Goal: Obtain resource: Obtain resource

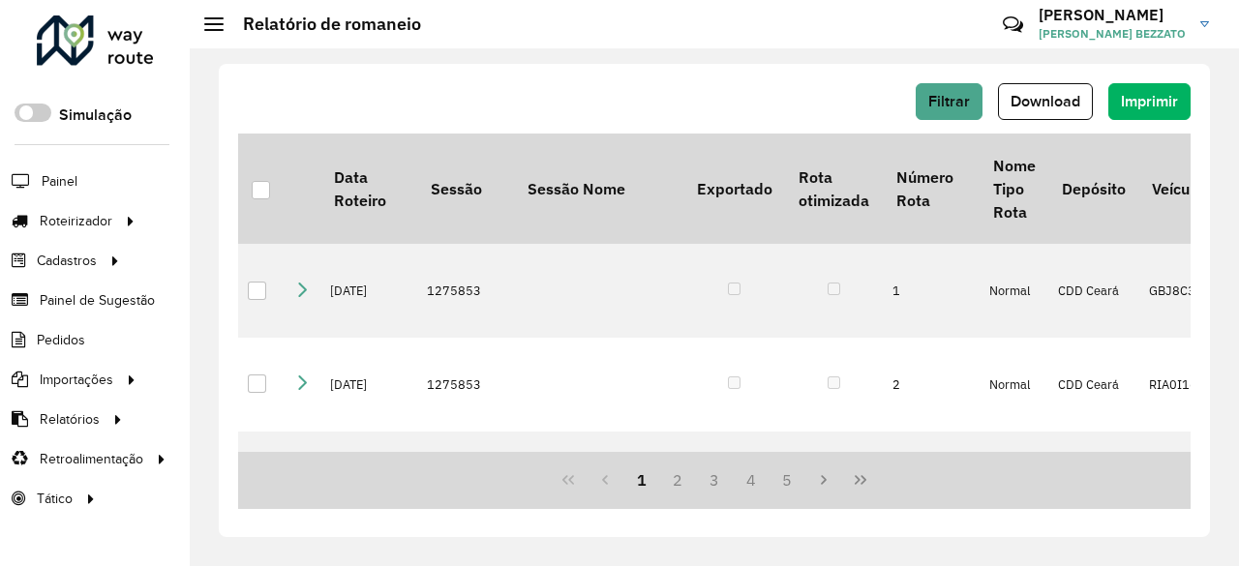
scroll to position [1355, 0]
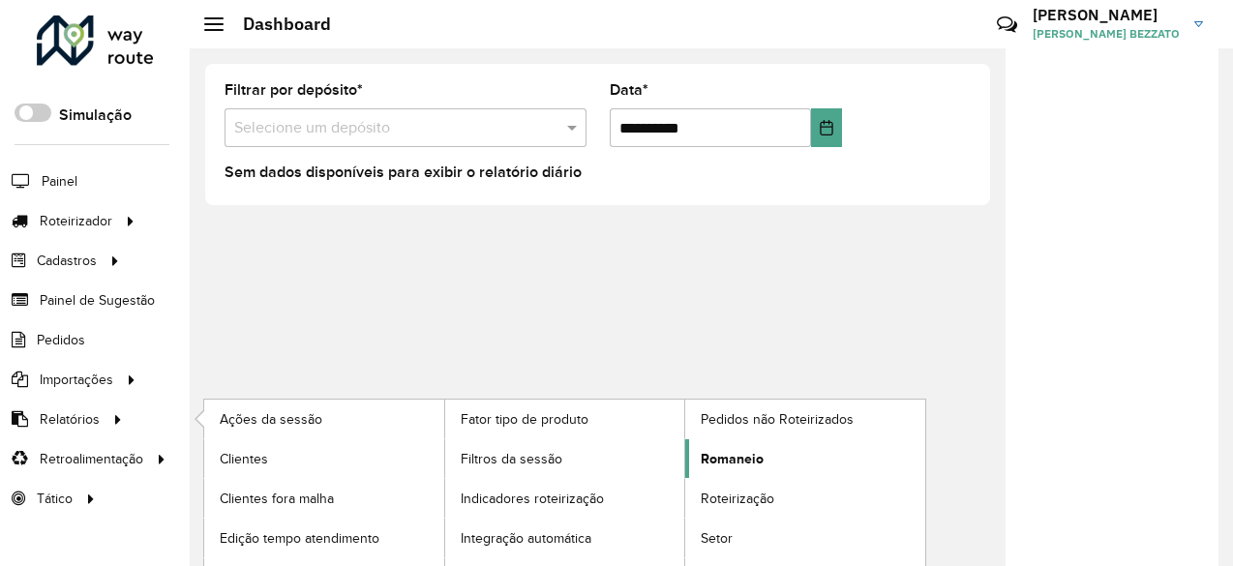
click at [749, 456] on span "Romaneio" at bounding box center [732, 459] width 63 height 20
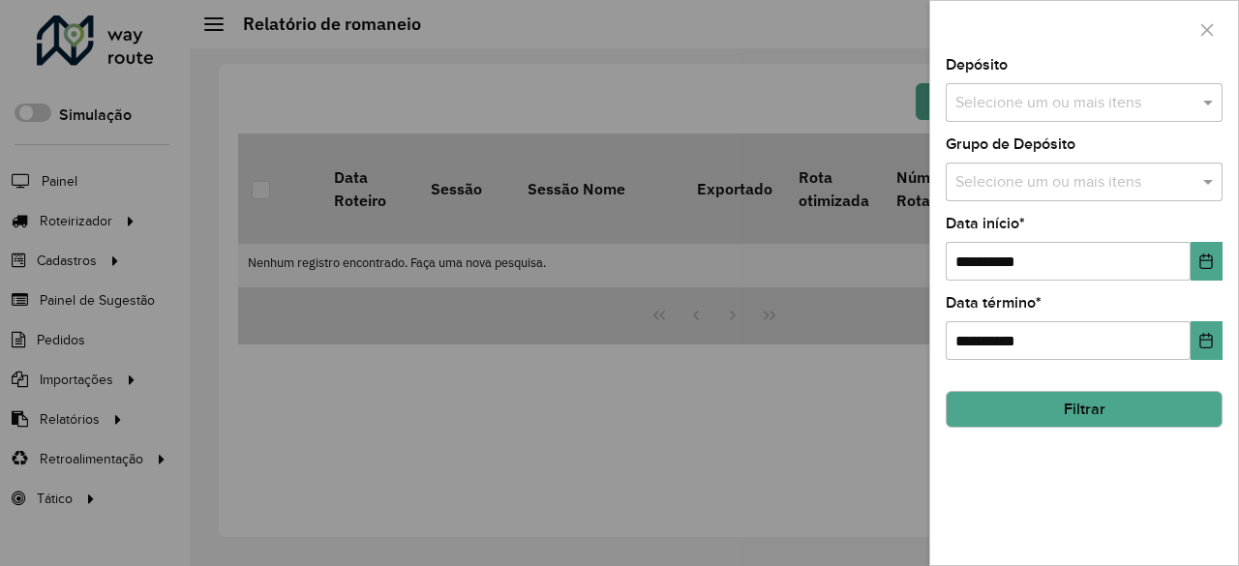
click at [1026, 96] on input "text" at bounding box center [1075, 103] width 248 height 23
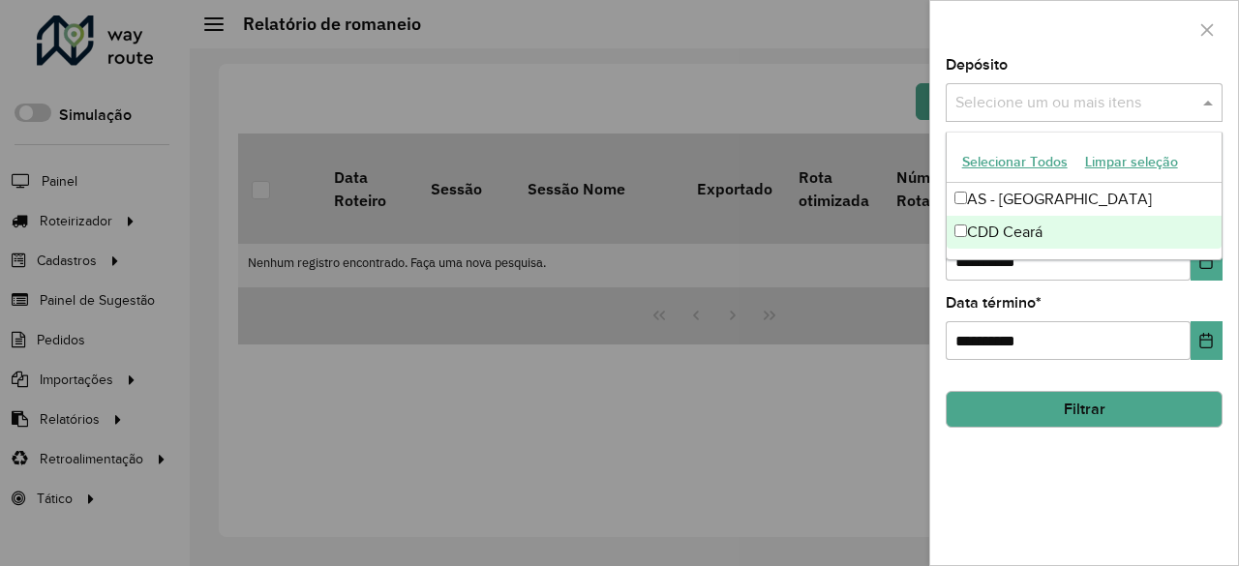
click at [1009, 233] on div "CDD Ceará" at bounding box center [1085, 232] width 276 height 33
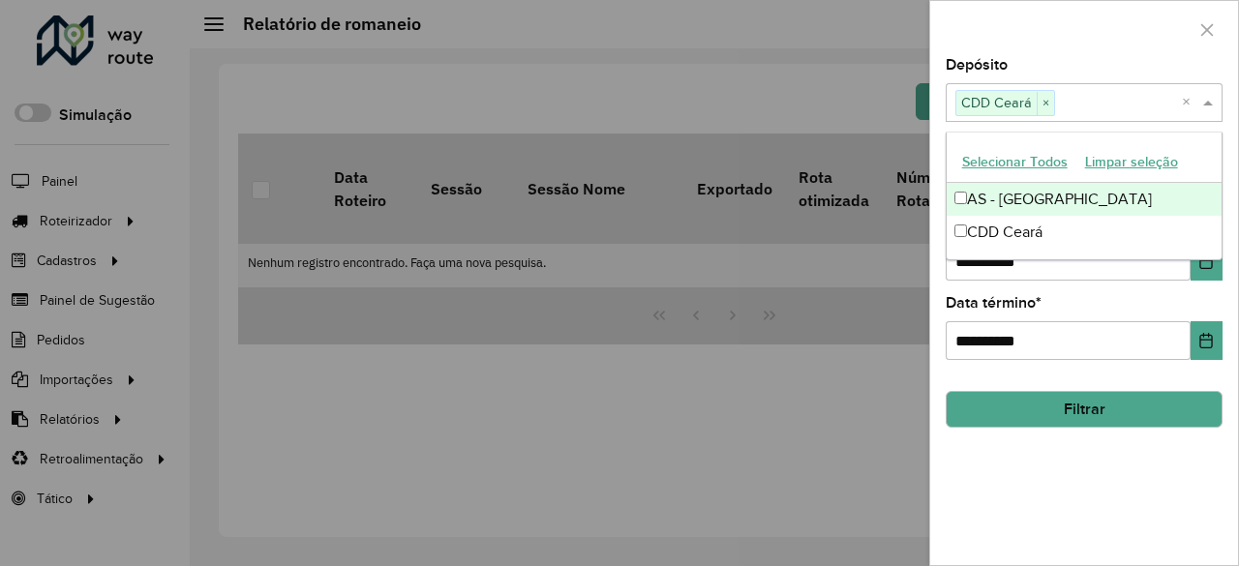
click at [1140, 36] on div at bounding box center [1084, 29] width 308 height 57
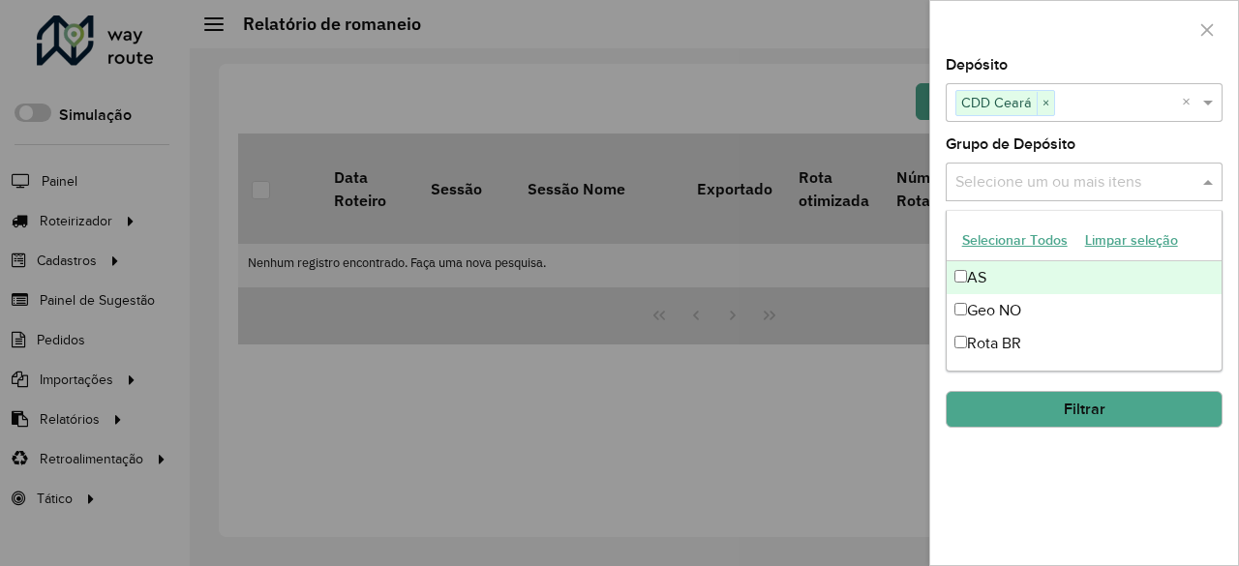
click at [1059, 174] on input "text" at bounding box center [1075, 182] width 248 height 23
click at [1038, 240] on button "Selecionar Todos" at bounding box center [1014, 241] width 123 height 30
click at [1088, 25] on div at bounding box center [1084, 29] width 308 height 57
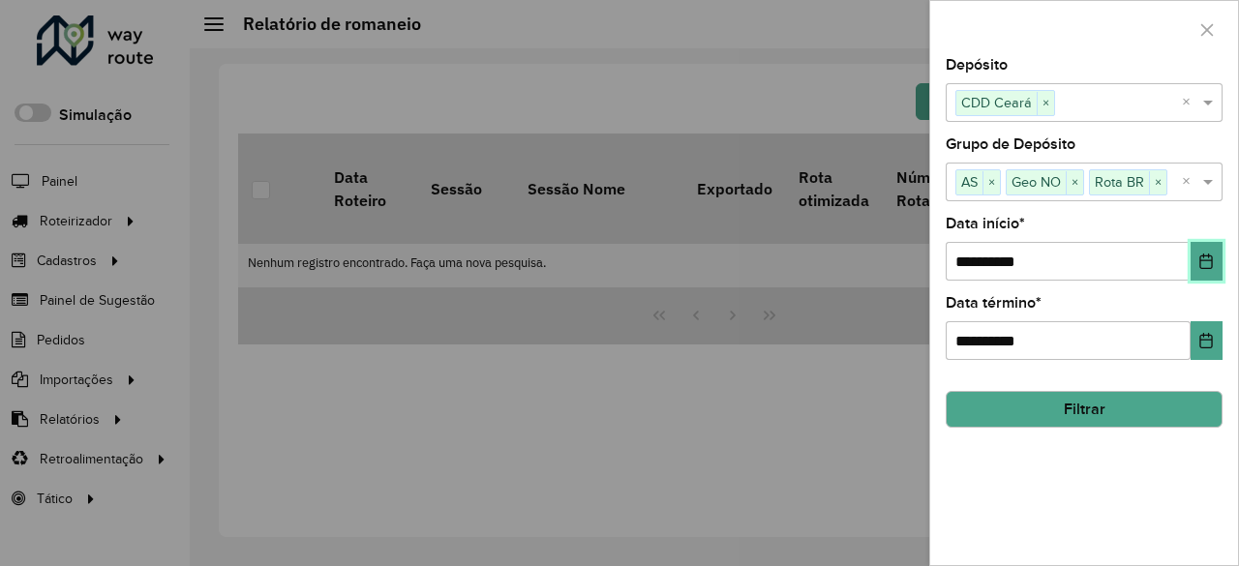
click at [1210, 251] on button "Choose Date" at bounding box center [1207, 261] width 32 height 39
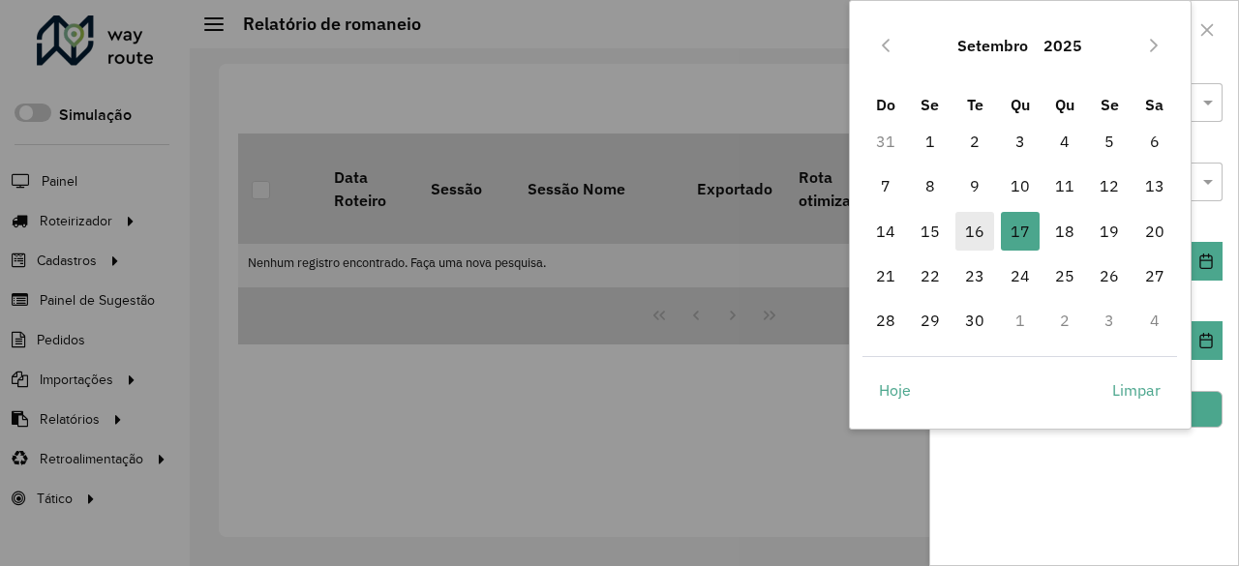
click at [972, 240] on span "16" at bounding box center [974, 231] width 39 height 39
type input "**********"
click at [972, 240] on div "**********" at bounding box center [1084, 249] width 277 height 64
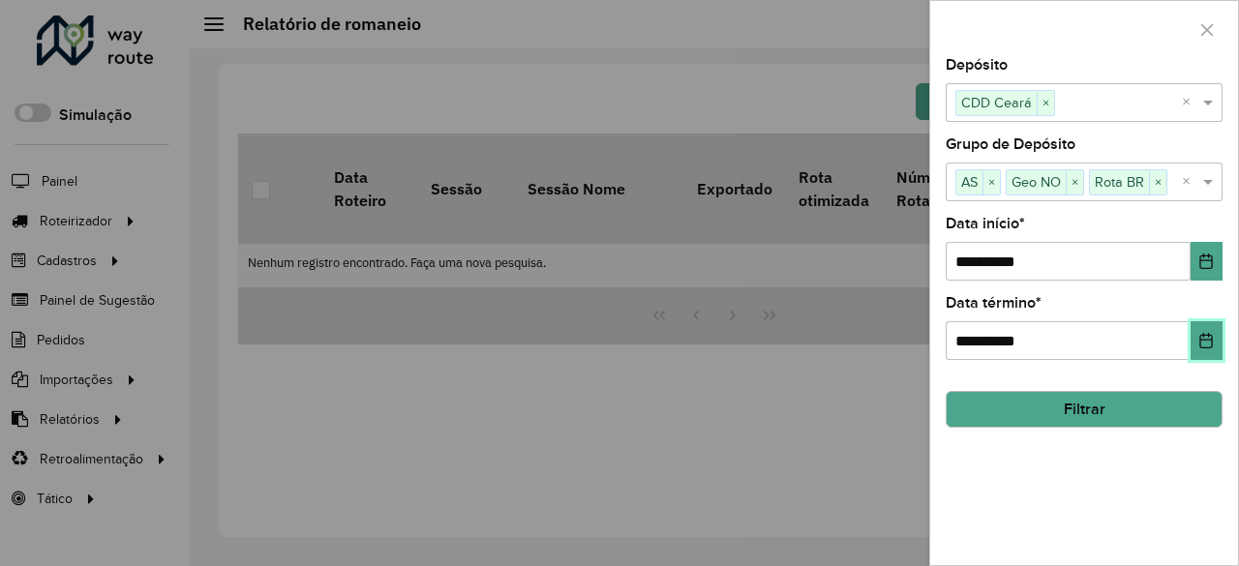
click at [1203, 337] on icon "Choose Date" at bounding box center [1205, 340] width 15 height 15
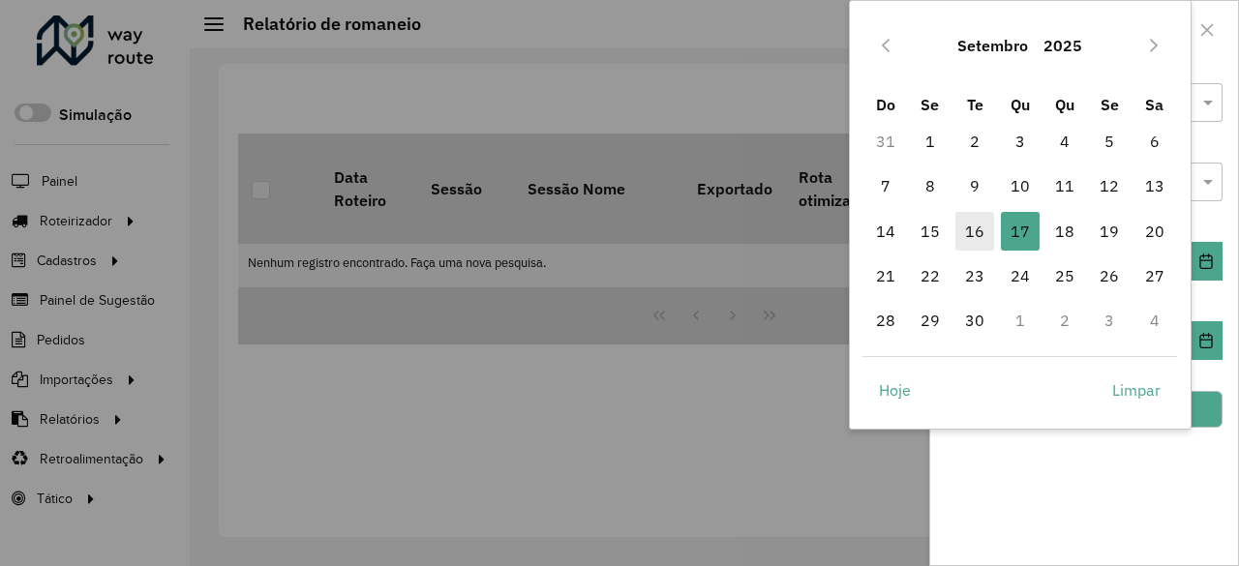
click at [974, 235] on span "16" at bounding box center [974, 231] width 39 height 39
type input "**********"
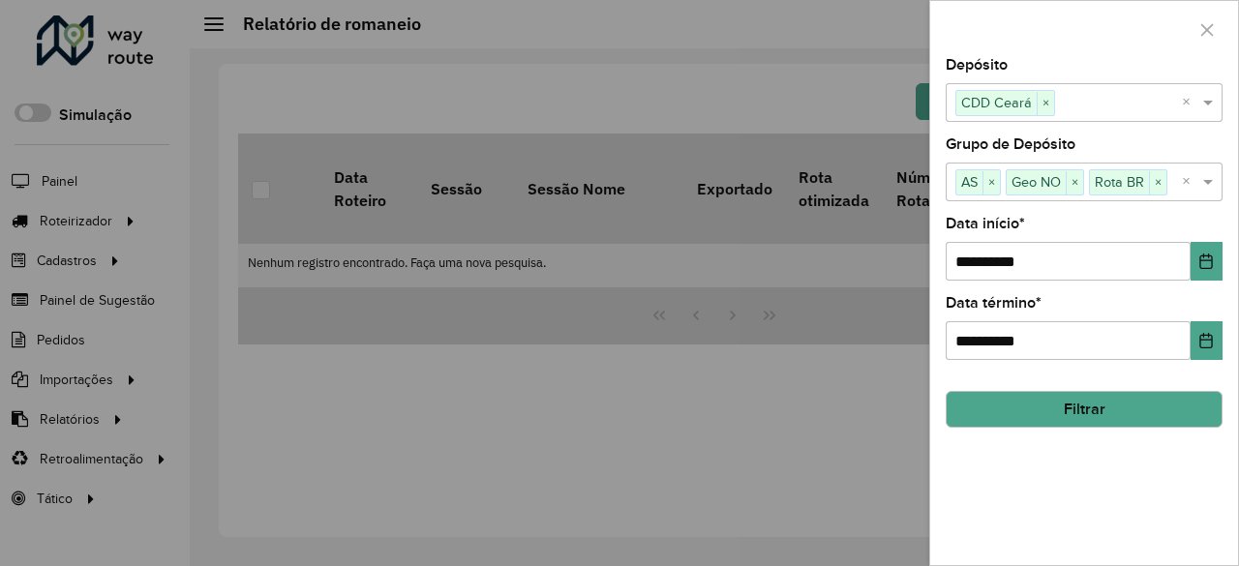
click at [1081, 418] on button "Filtrar" at bounding box center [1084, 409] width 277 height 37
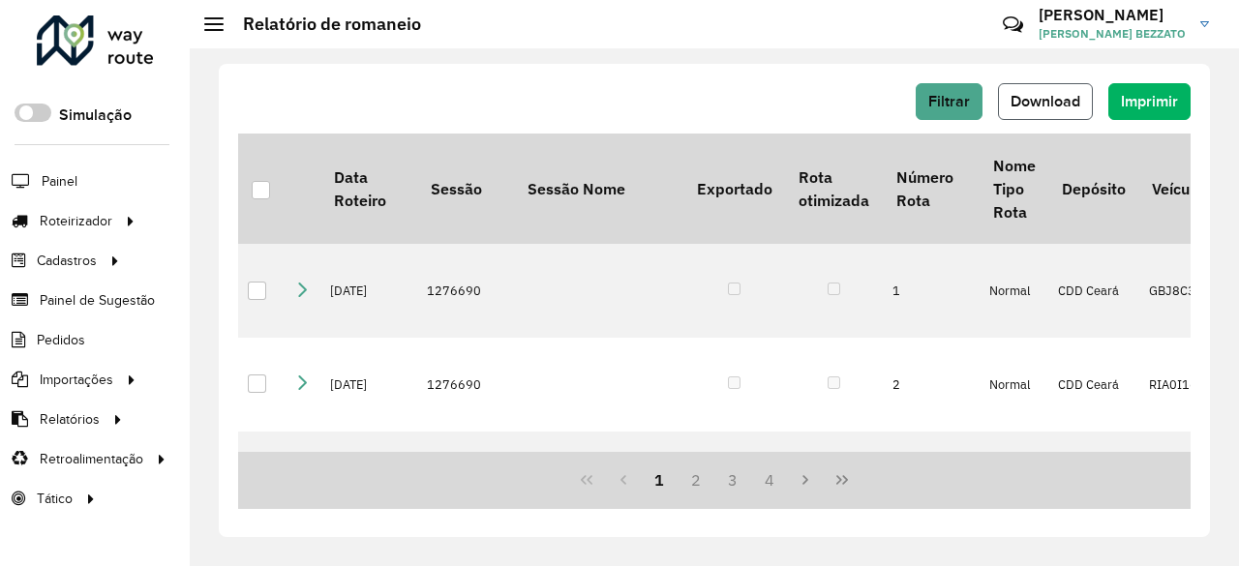
click at [1030, 112] on button "Download" at bounding box center [1045, 101] width 95 height 37
